Goal: Navigation & Orientation: Go to known website

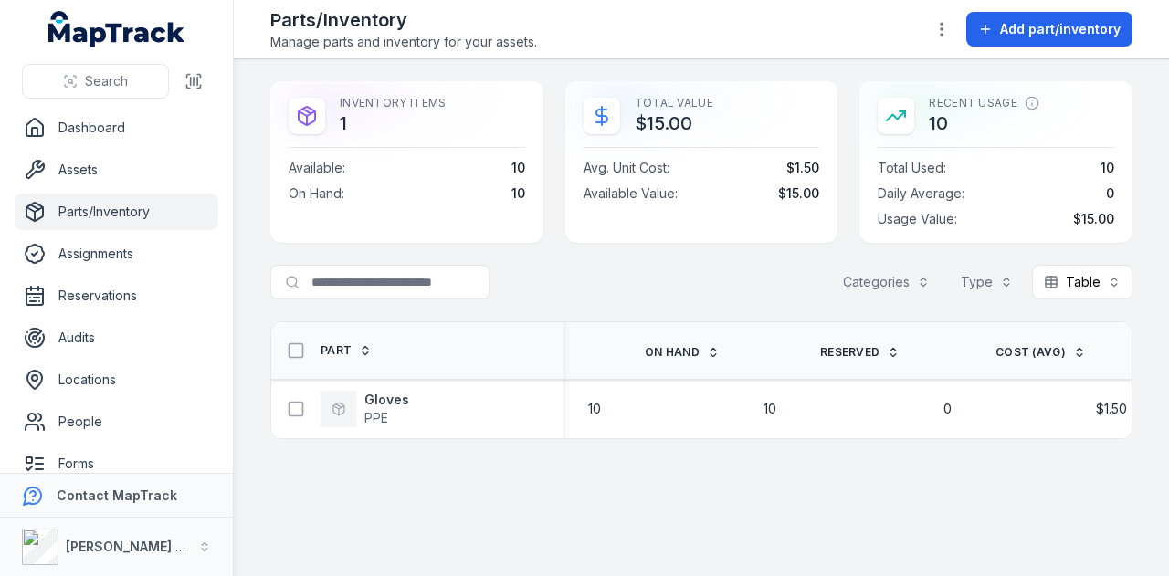
scroll to position [0, 266]
click at [183, 538] on button "[PERSON_NAME] Group" at bounding box center [116, 547] width 233 height 58
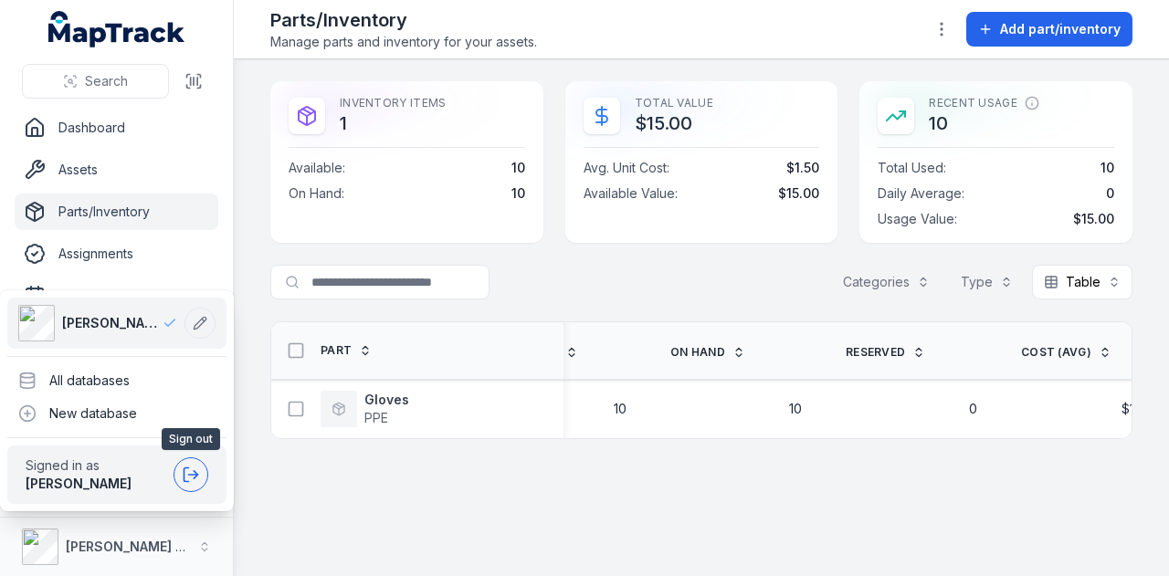
click at [179, 472] on button at bounding box center [191, 475] width 35 height 35
